Goal: Find specific page/section: Find specific page/section

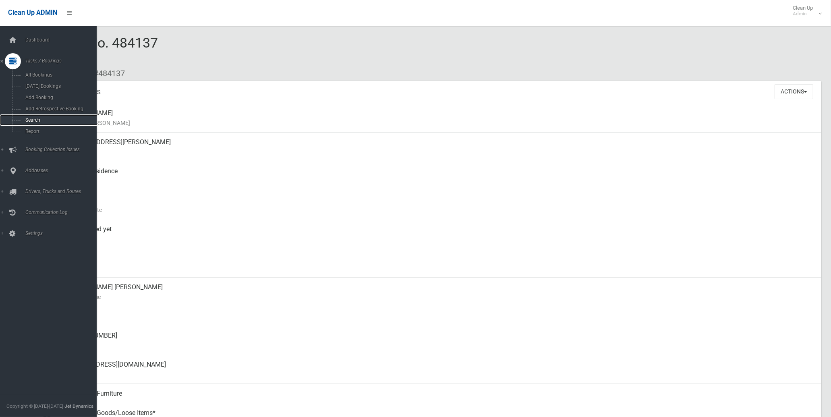
click at [43, 119] on span "Search" at bounding box center [60, 120] width 74 height 6
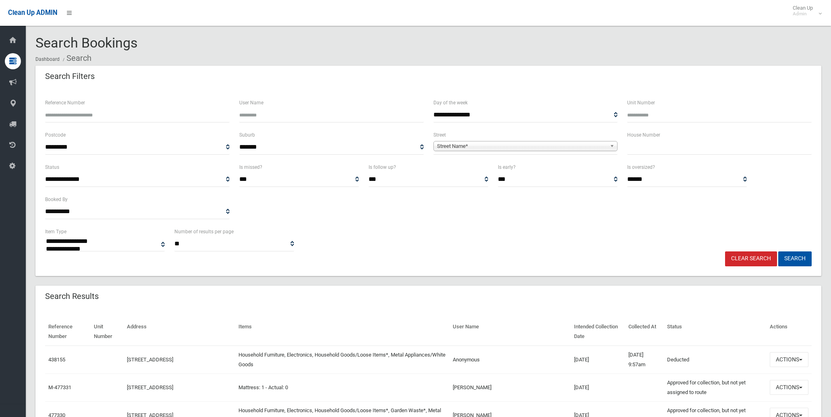
select select
